Goal: Transaction & Acquisition: Purchase product/service

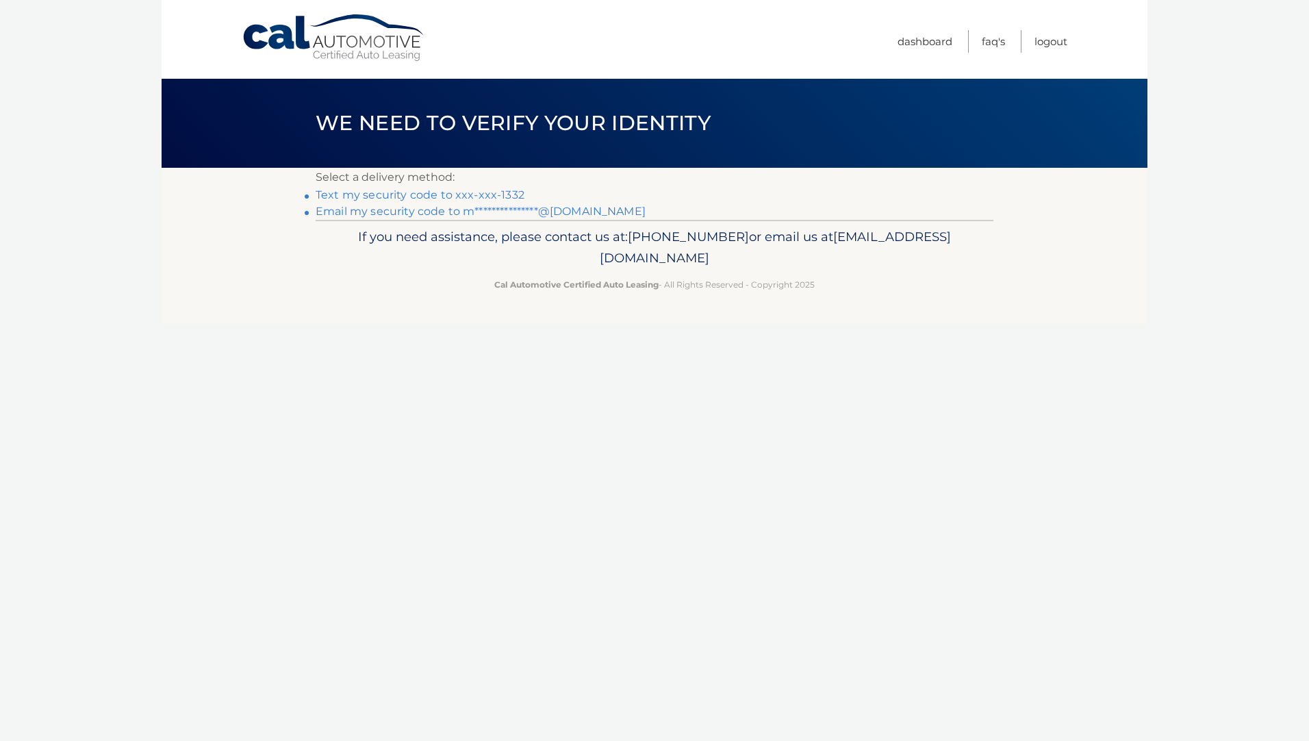
click at [510, 195] on link "Text my security code to xxx-xxx-1332" at bounding box center [420, 194] width 209 height 13
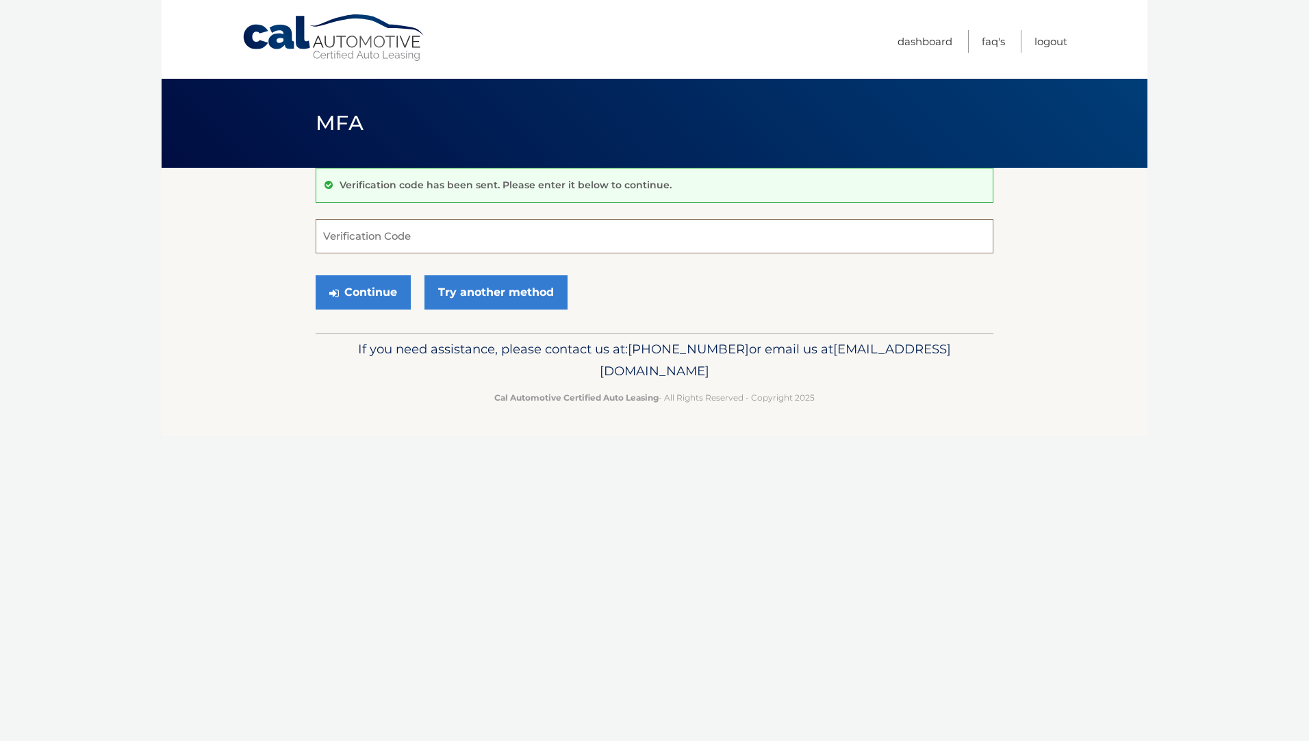
click at [328, 234] on input "Verification Code" at bounding box center [655, 236] width 678 height 34
type input "577602"
click at [370, 286] on button "Continue" at bounding box center [363, 292] width 95 height 34
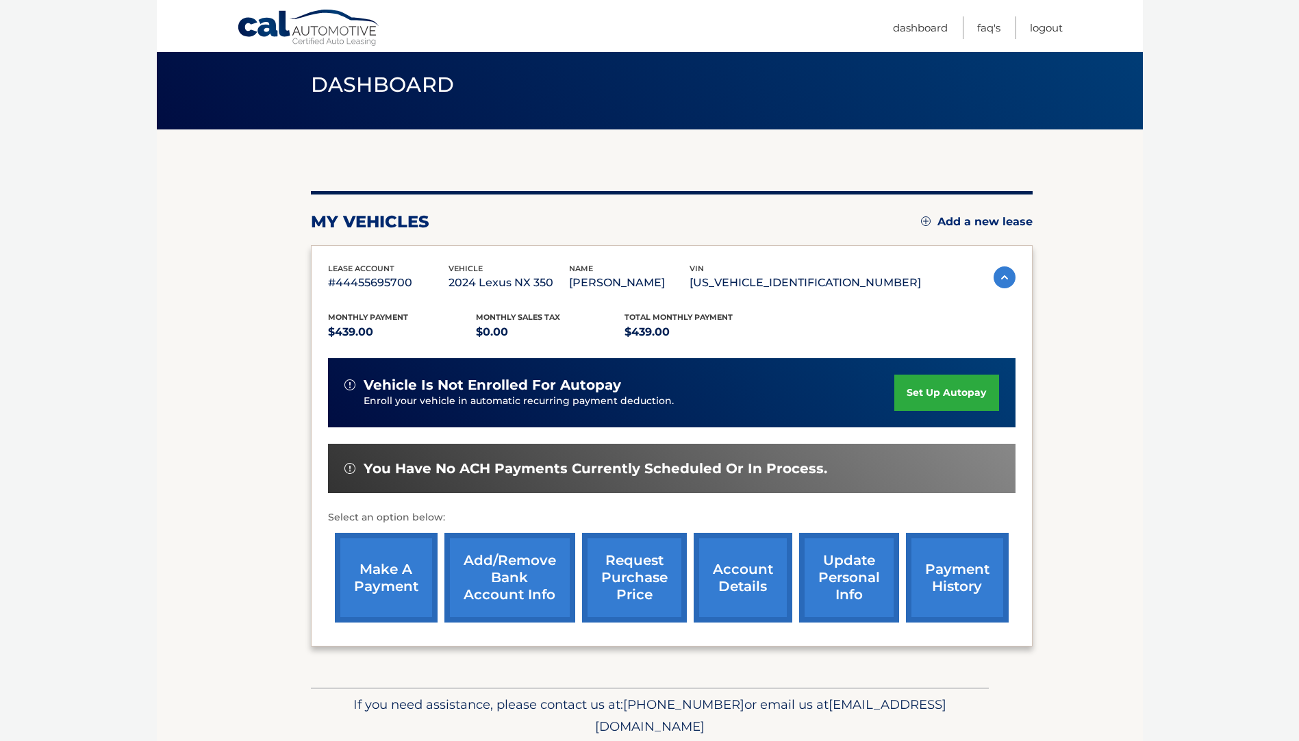
scroll to position [68, 0]
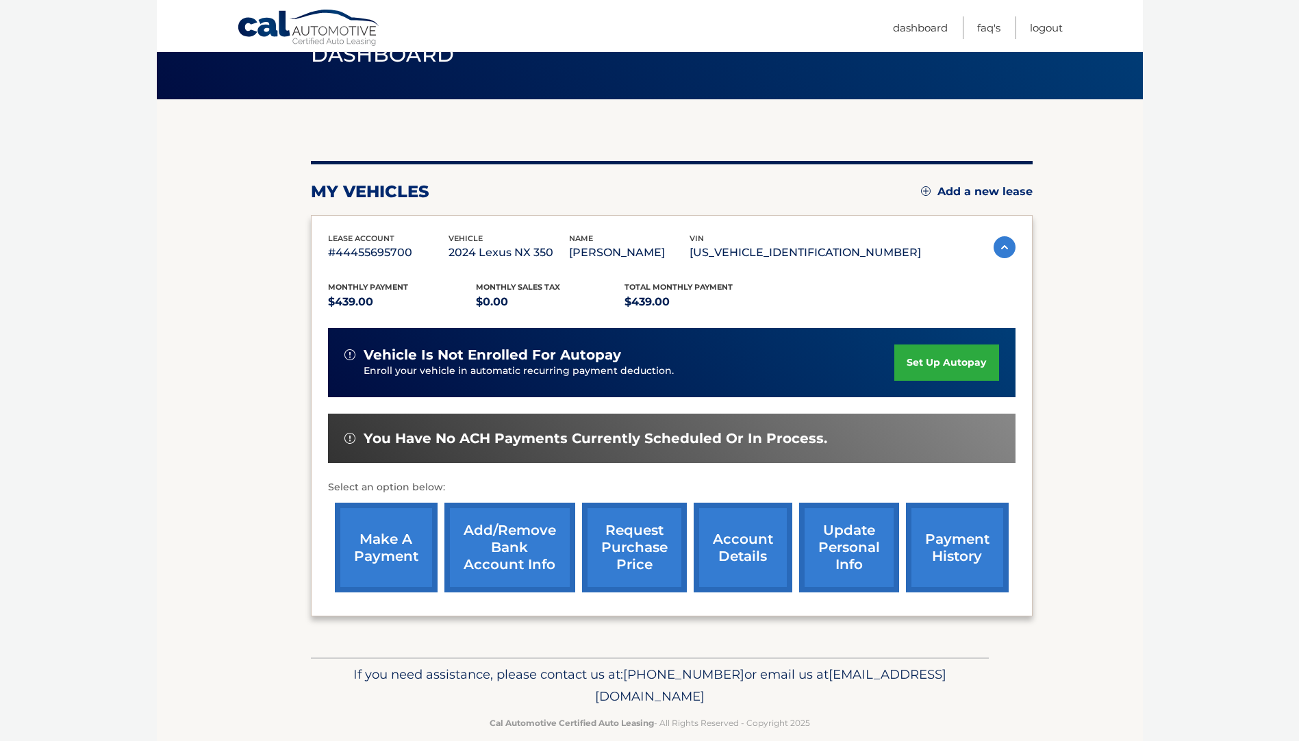
click at [399, 535] on link "make a payment" at bounding box center [386, 548] width 103 height 90
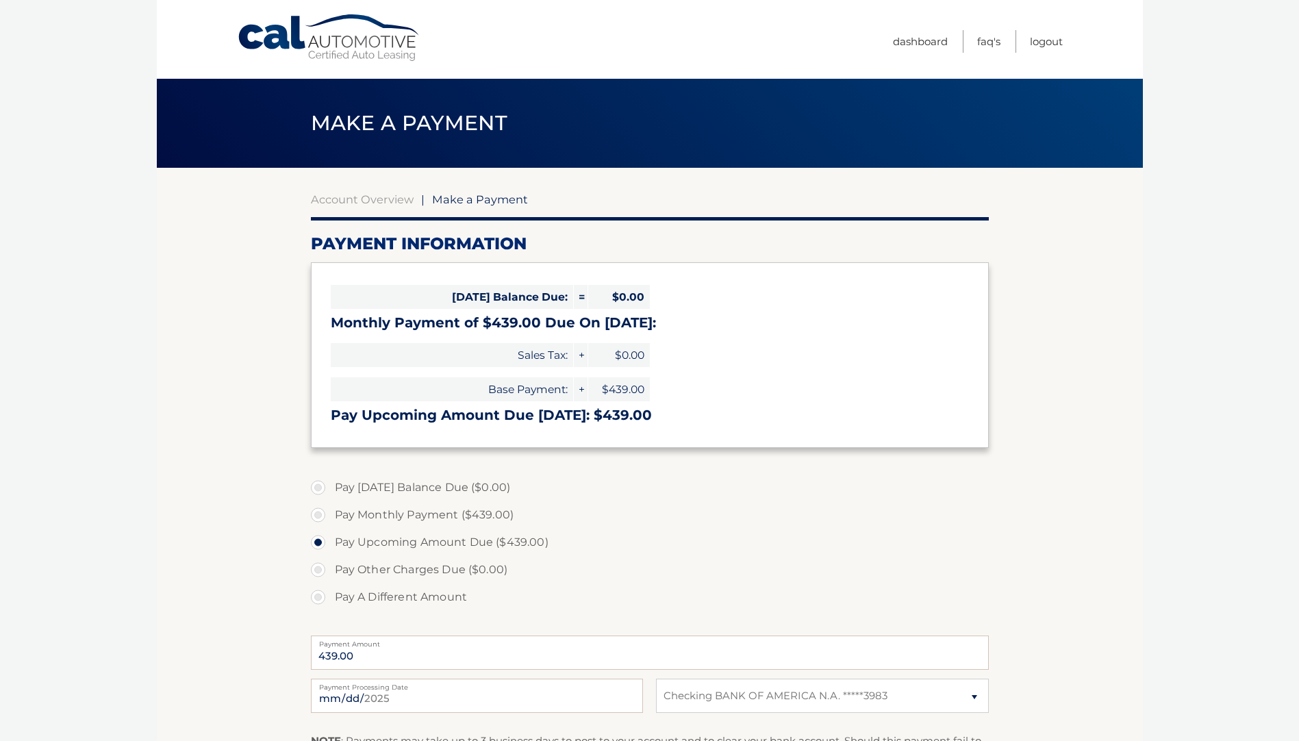
select select "OTAzOTU2NmEtMTQxMi00MTQxLWE0ZWUtMGUwNmZiMzQ2NmZm"
click at [323, 513] on label "Pay Monthly Payment ($439.00)" at bounding box center [650, 514] width 678 height 27
click at [323, 513] on input "Pay Monthly Payment ($439.00)" at bounding box center [323, 512] width 14 height 22
radio input "true"
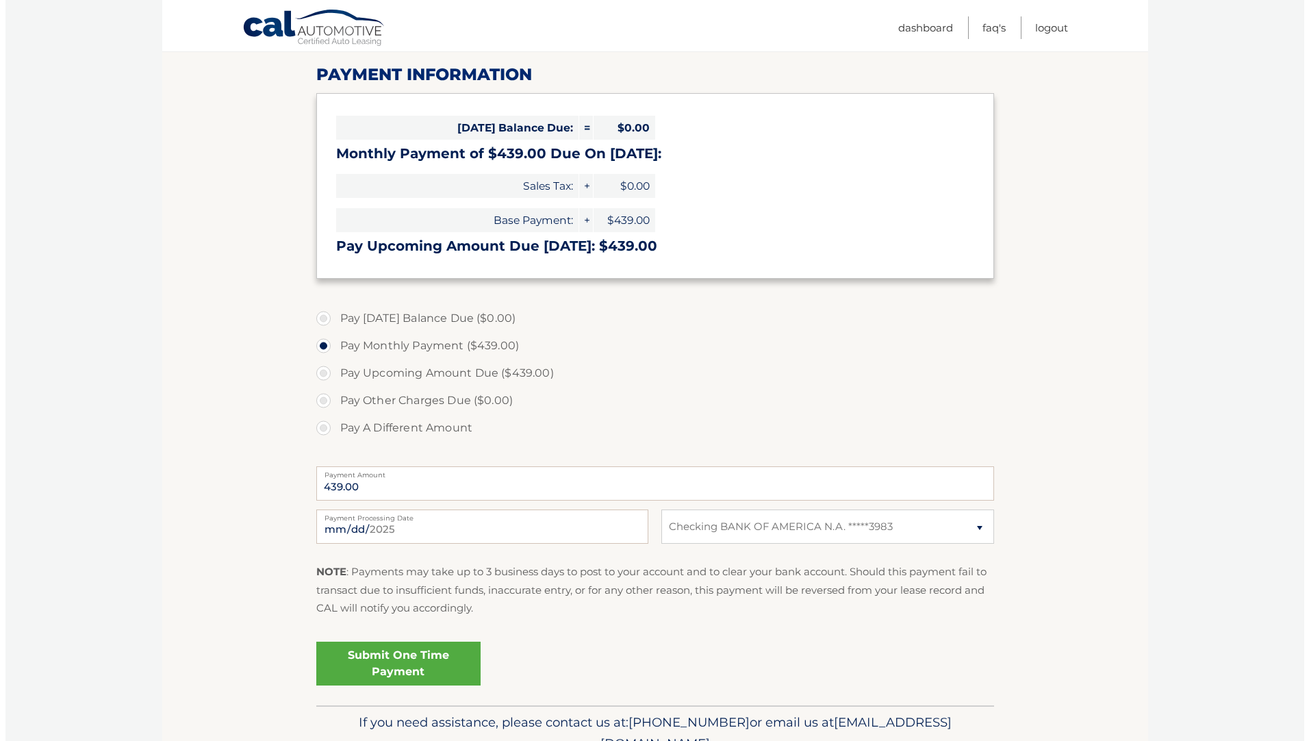
scroll to position [238, 0]
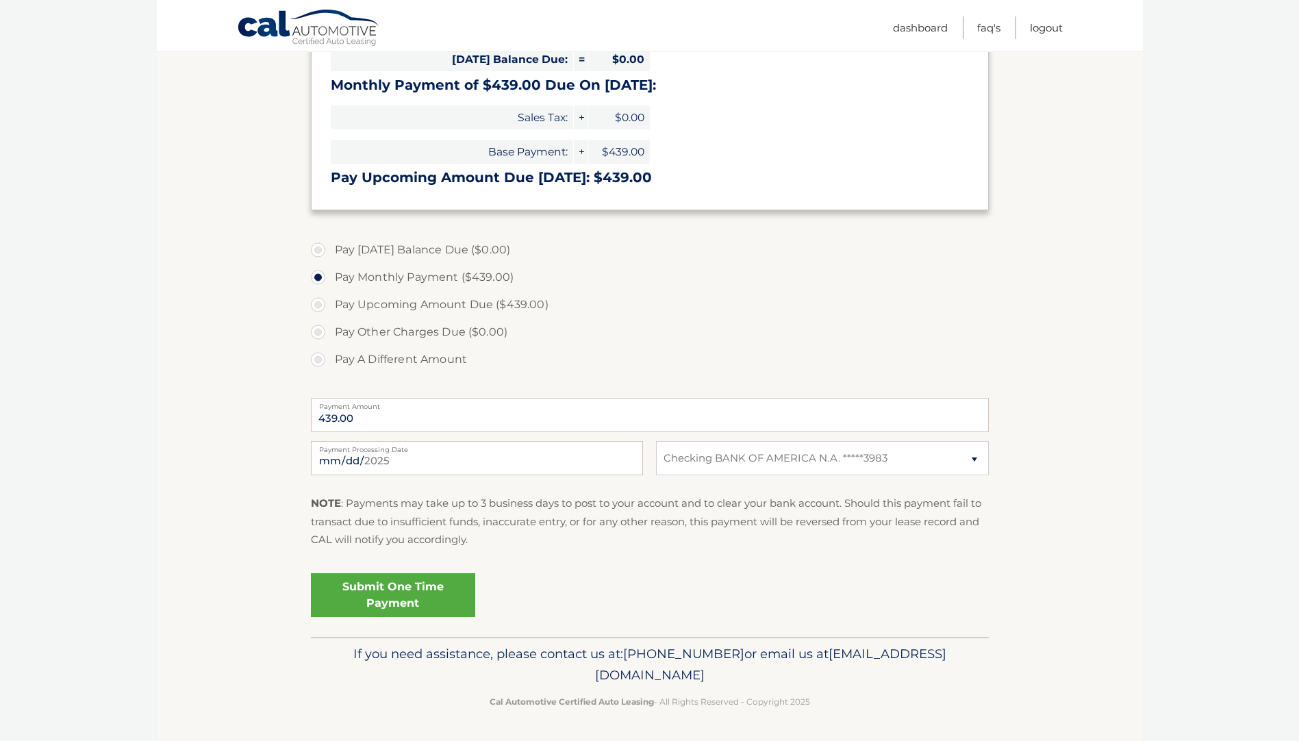
click at [341, 597] on link "Submit One Time Payment" at bounding box center [393, 595] width 164 height 44
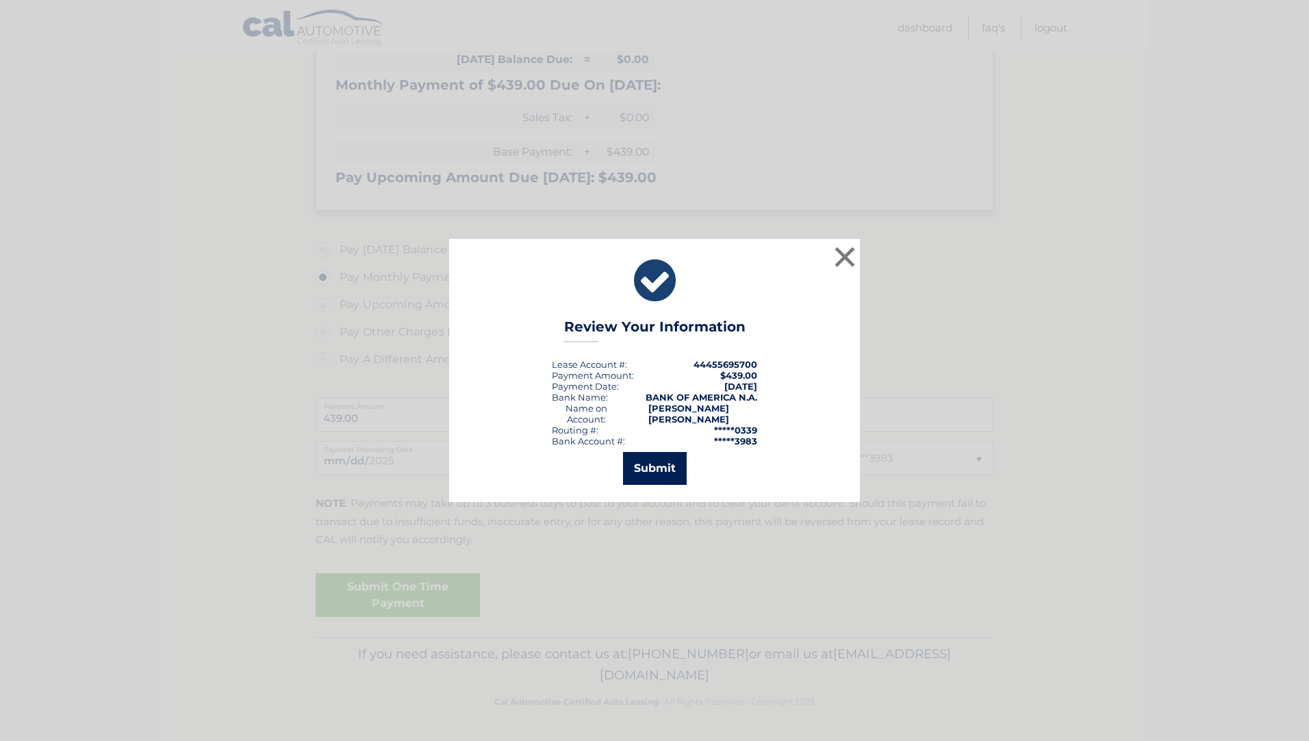
click at [657, 465] on button "Submit" at bounding box center [655, 468] width 64 height 33
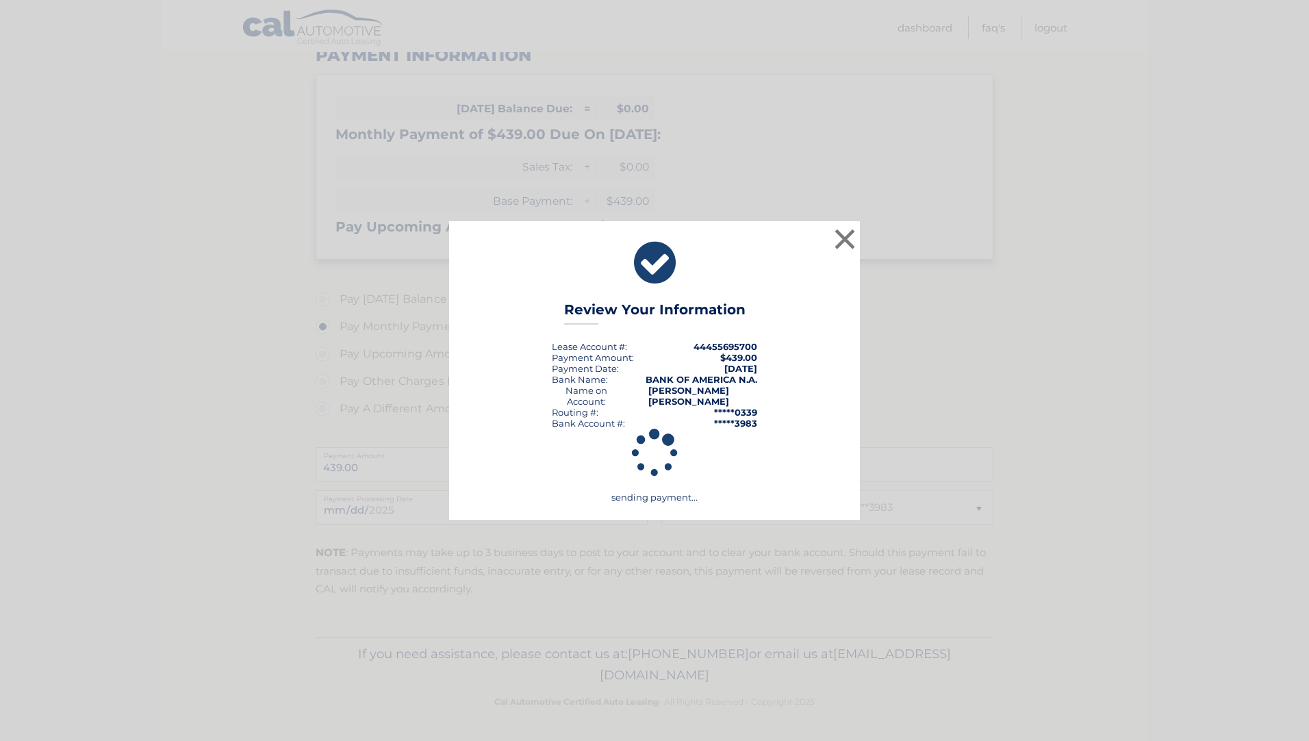
scroll to position [188, 0]
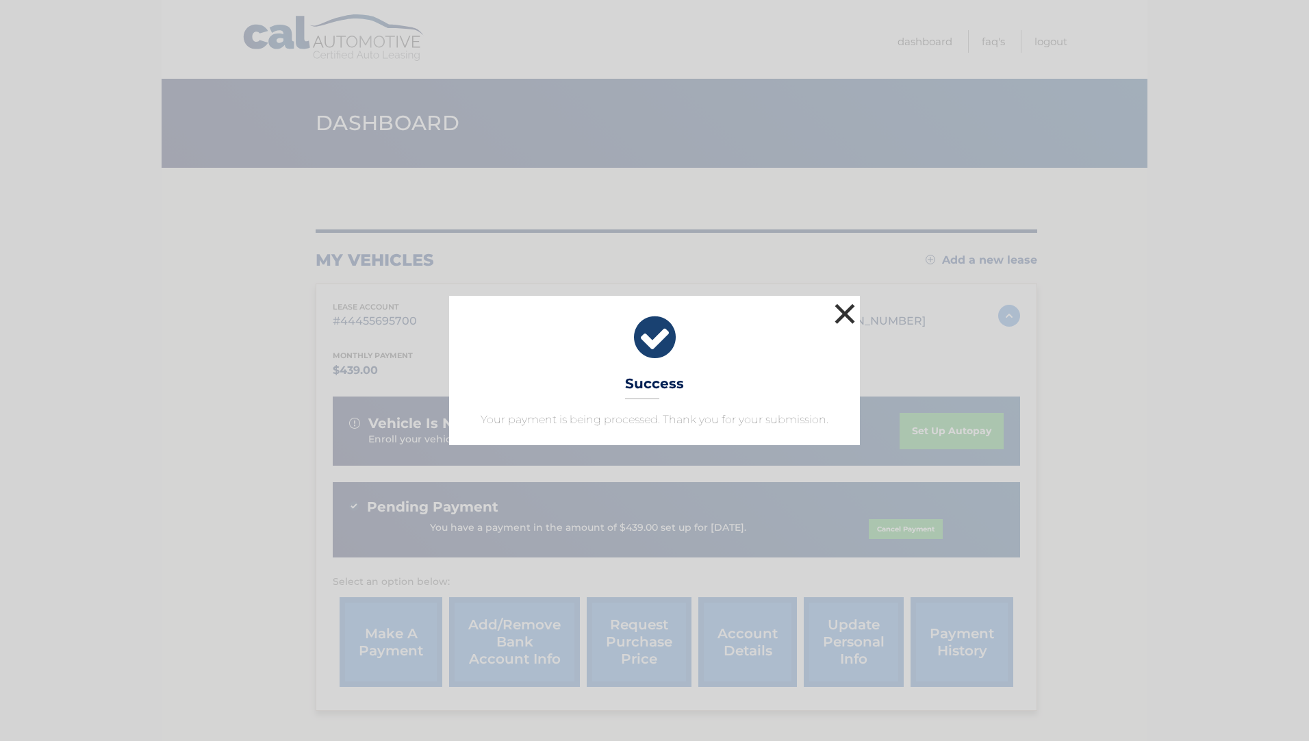
click at [844, 310] on button "×" at bounding box center [844, 313] width 27 height 27
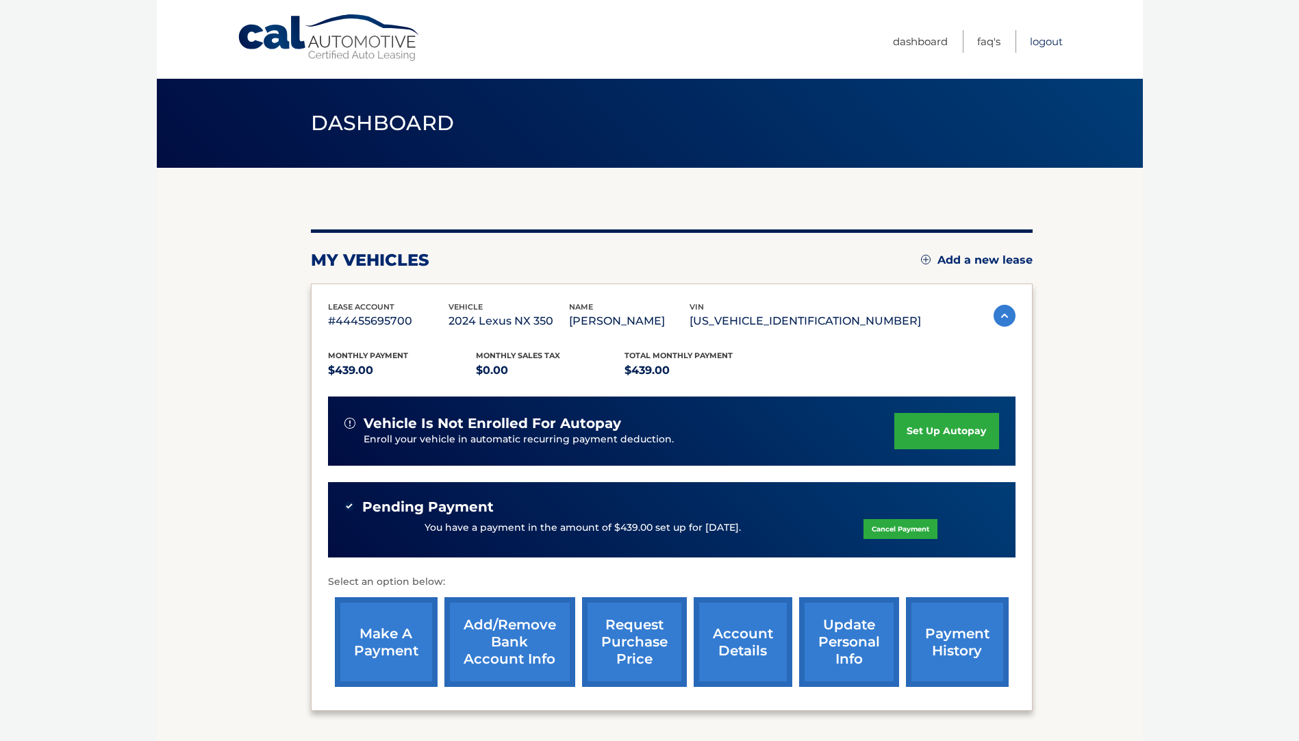
click at [1046, 40] on link "Logout" at bounding box center [1046, 41] width 33 height 23
